Goal: Information Seeking & Learning: Learn about a topic

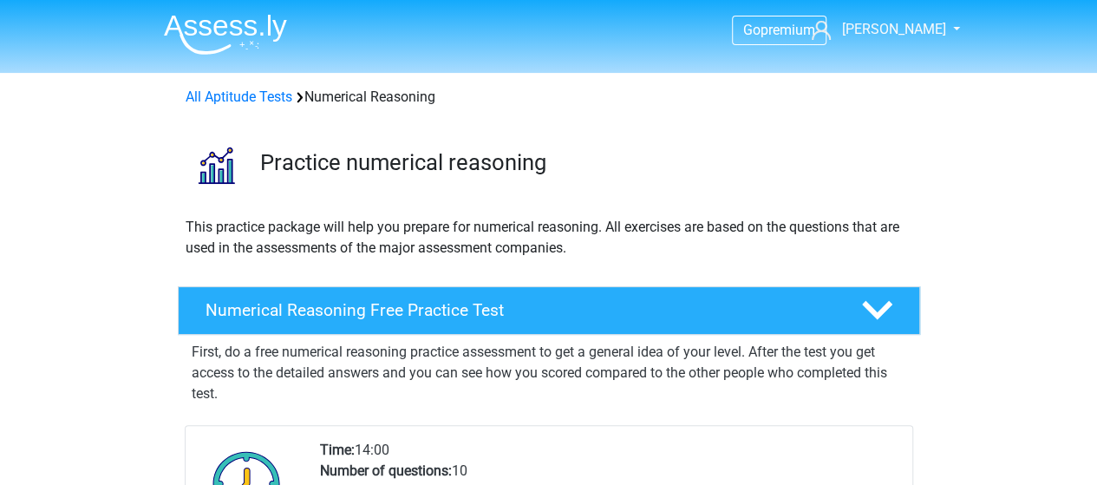
click at [628, 325] on div "Numerical Reasoning Free Practice Test" at bounding box center [549, 310] width 742 height 49
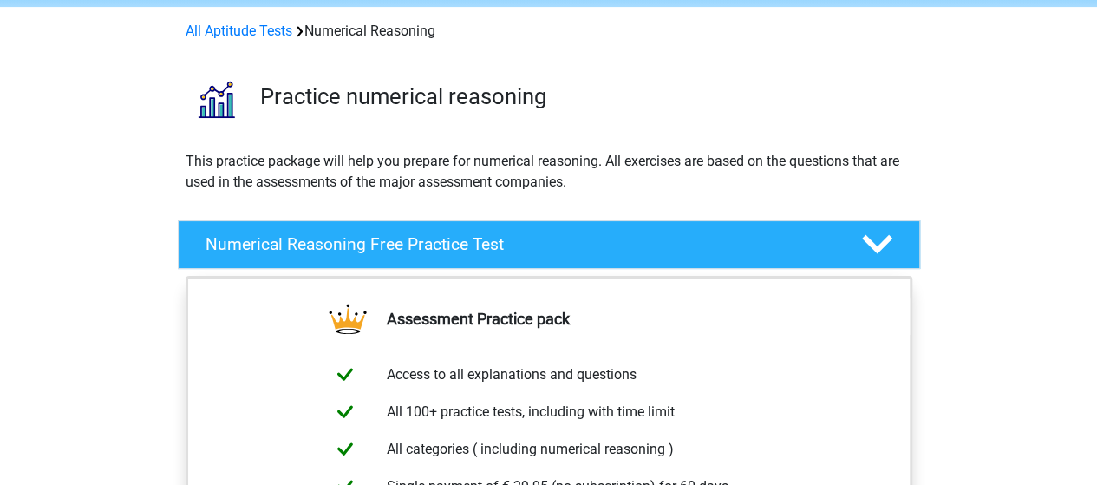
scroll to position [206, 0]
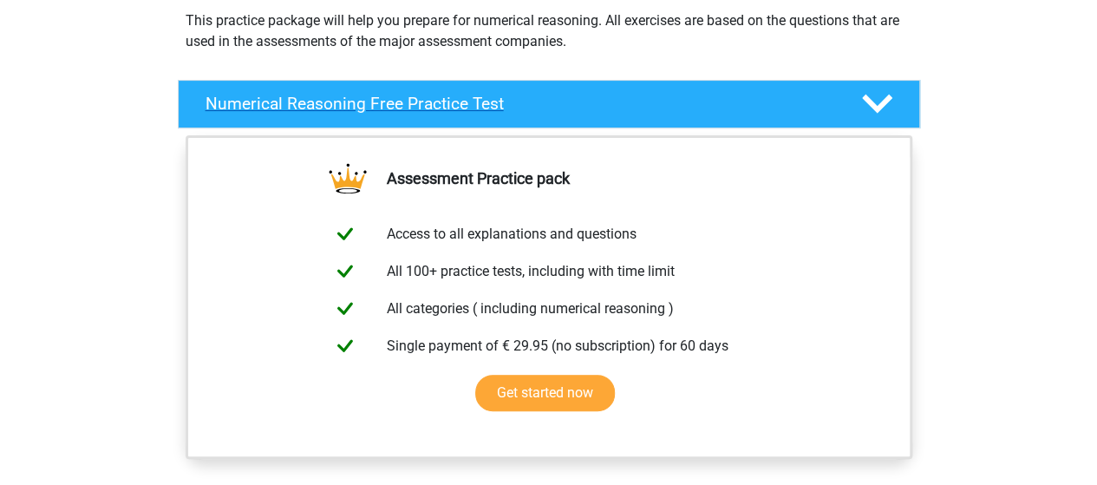
click at [893, 107] on div at bounding box center [874, 103] width 59 height 30
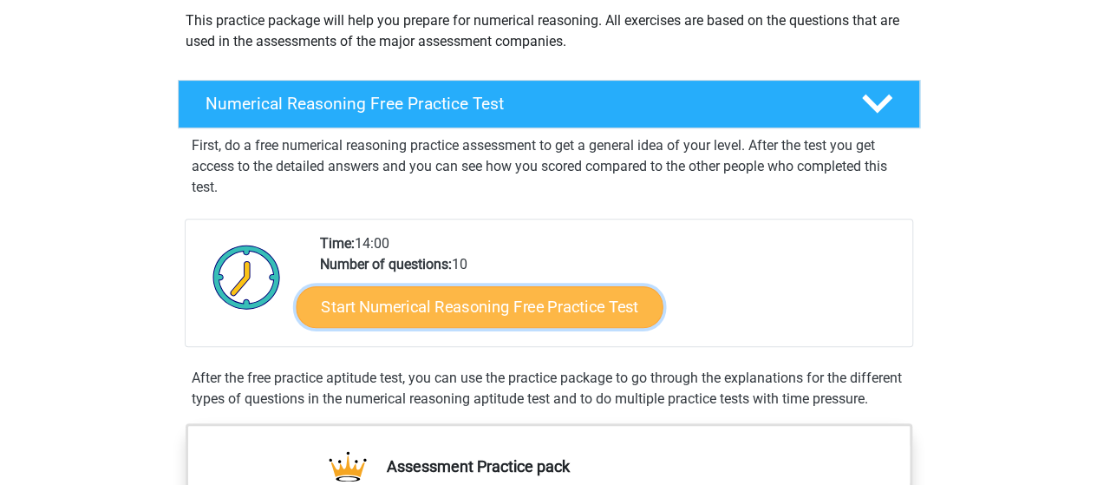
click at [517, 313] on link "Start Numerical Reasoning Free Practice Test" at bounding box center [479, 306] width 367 height 42
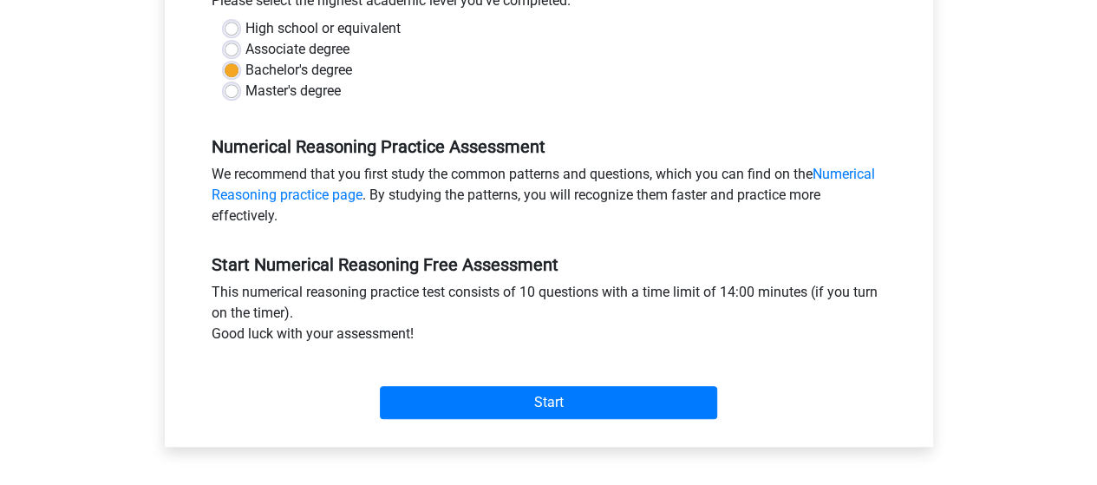
scroll to position [424, 0]
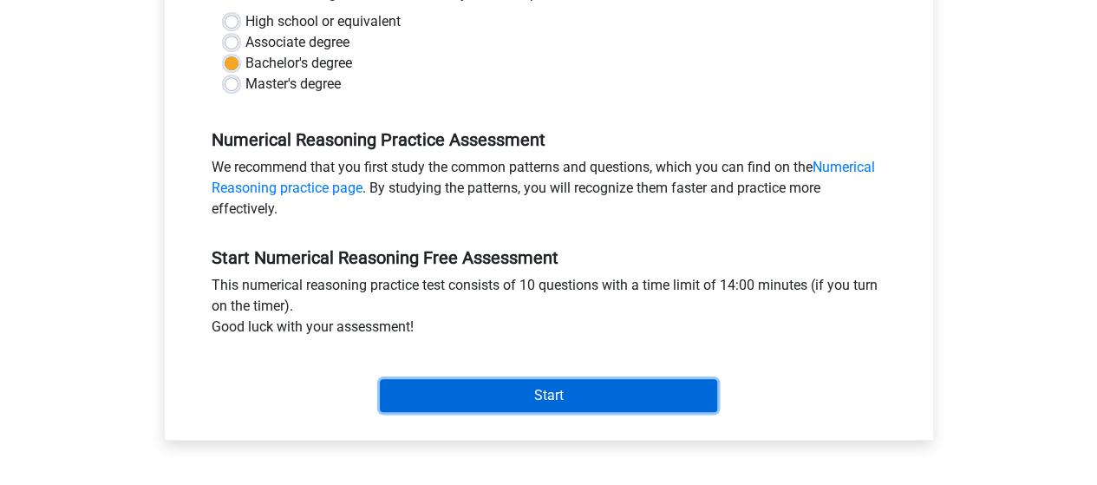
click at [548, 396] on input "Start" at bounding box center [548, 395] width 337 height 33
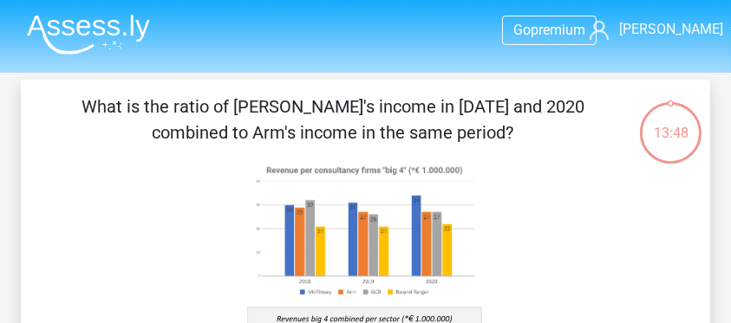
drag, startPoint x: 1054, startPoint y: 29, endPoint x: 530, endPoint y: 185, distance: 547.1
click at [530, 185] on icon at bounding box center [365, 302] width 606 height 286
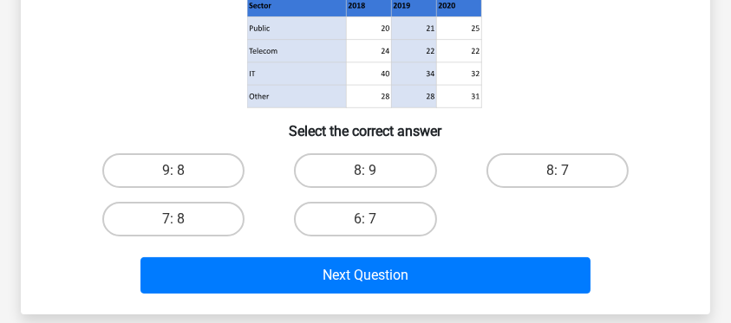
scroll to position [339, 0]
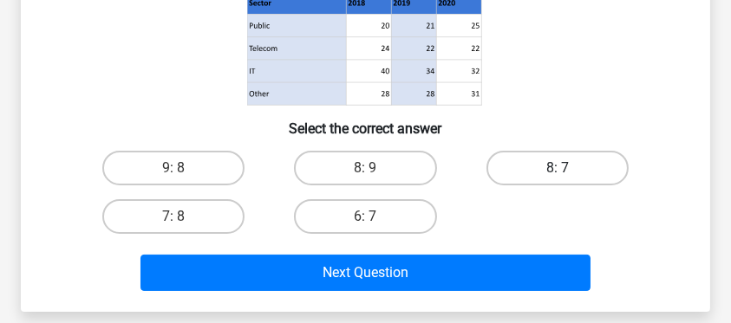
click at [556, 161] on label "8: 7" at bounding box center [557, 168] width 143 height 35
click at [557, 168] on input "8: 7" at bounding box center [562, 173] width 11 height 11
radio input "true"
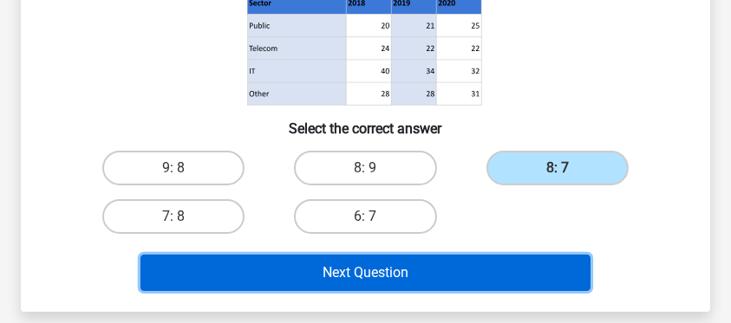
click at [410, 274] on button "Next Question" at bounding box center [365, 273] width 450 height 36
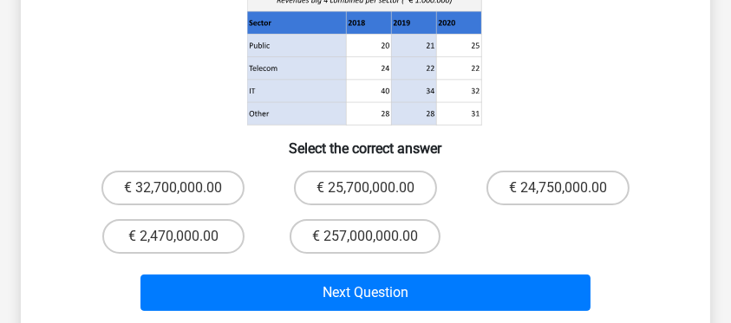
scroll to position [369, 0]
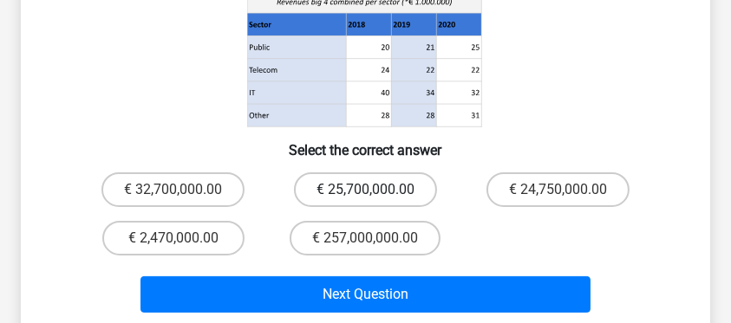
click at [354, 189] on label "€ 25,700,000.00" at bounding box center [365, 189] width 143 height 35
click at [365, 190] on input "€ 25,700,000.00" at bounding box center [370, 195] width 11 height 11
radio input "true"
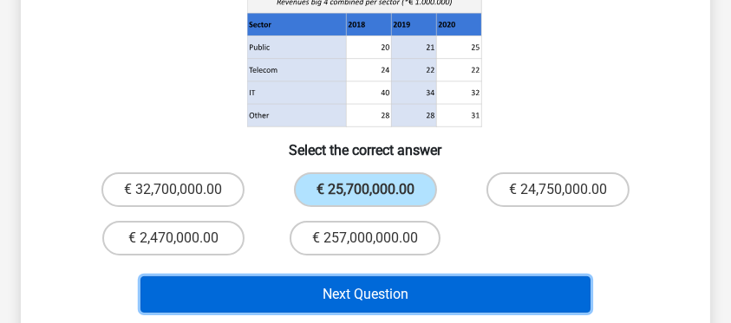
click at [361, 290] on button "Next Question" at bounding box center [365, 295] width 450 height 36
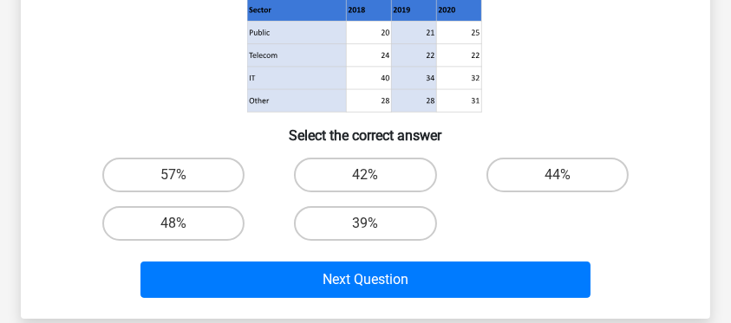
scroll to position [360, 0]
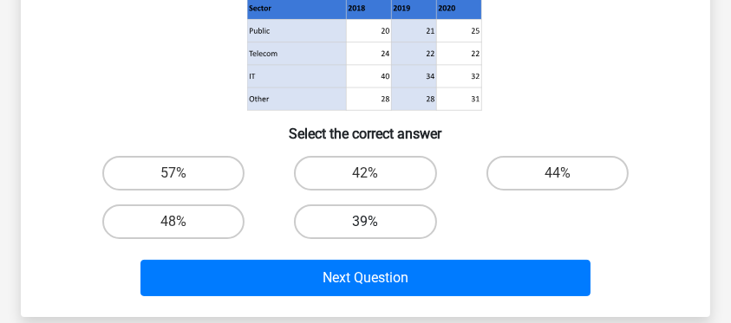
click at [343, 222] on label "39%" at bounding box center [365, 222] width 143 height 35
click at [365, 222] on input "39%" at bounding box center [370, 227] width 11 height 11
radio input "true"
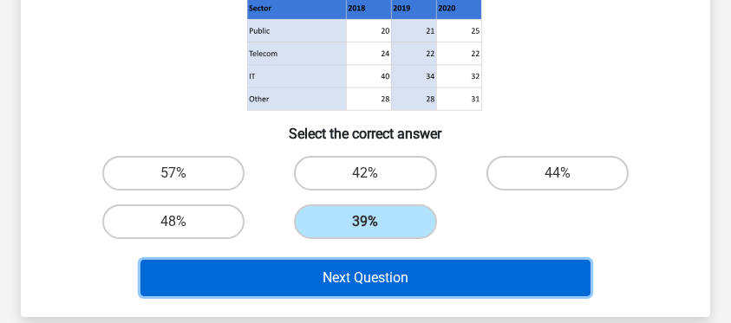
click at [368, 280] on button "Next Question" at bounding box center [365, 278] width 450 height 36
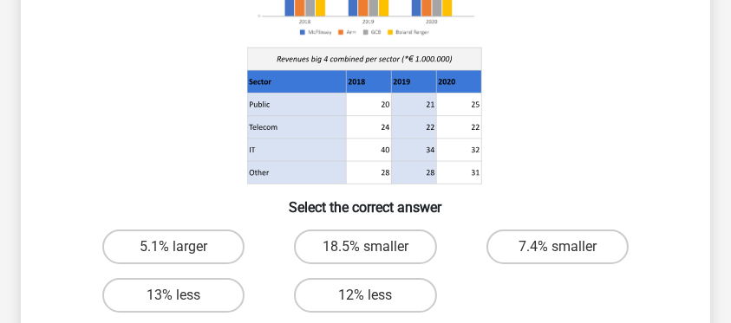
scroll to position [262, 0]
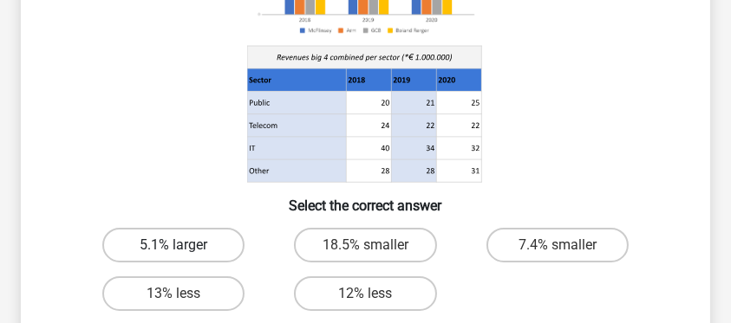
click at [199, 245] on label "5.1% larger" at bounding box center [173, 245] width 143 height 35
click at [185, 245] on input "5.1% larger" at bounding box center [178, 250] width 11 height 11
radio input "true"
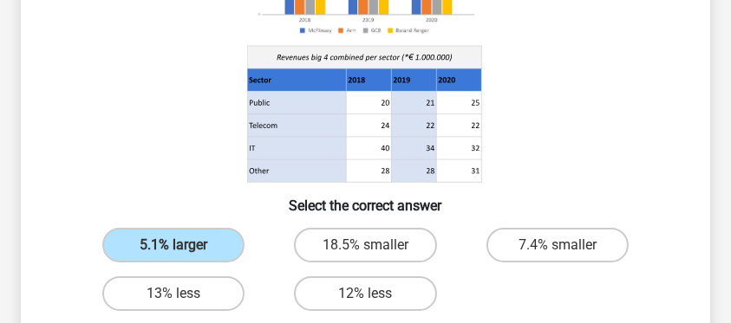
scroll to position [409, 0]
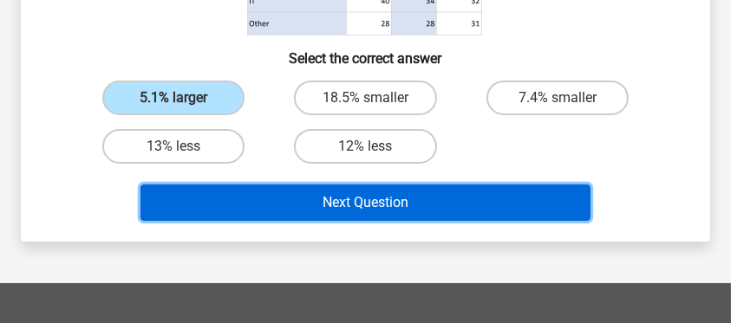
click at [373, 203] on button "Next Question" at bounding box center [365, 203] width 450 height 36
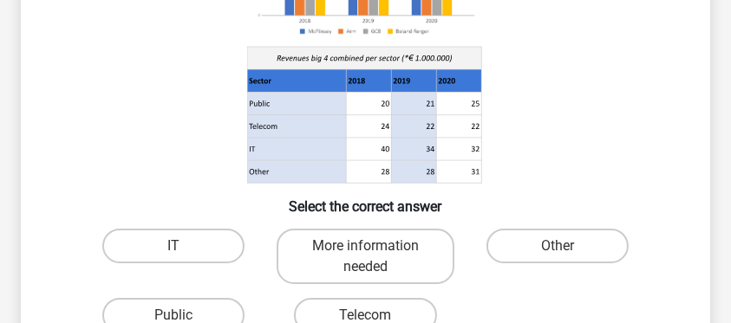
scroll to position [162, 0]
